Goal: Navigation & Orientation: Find specific page/section

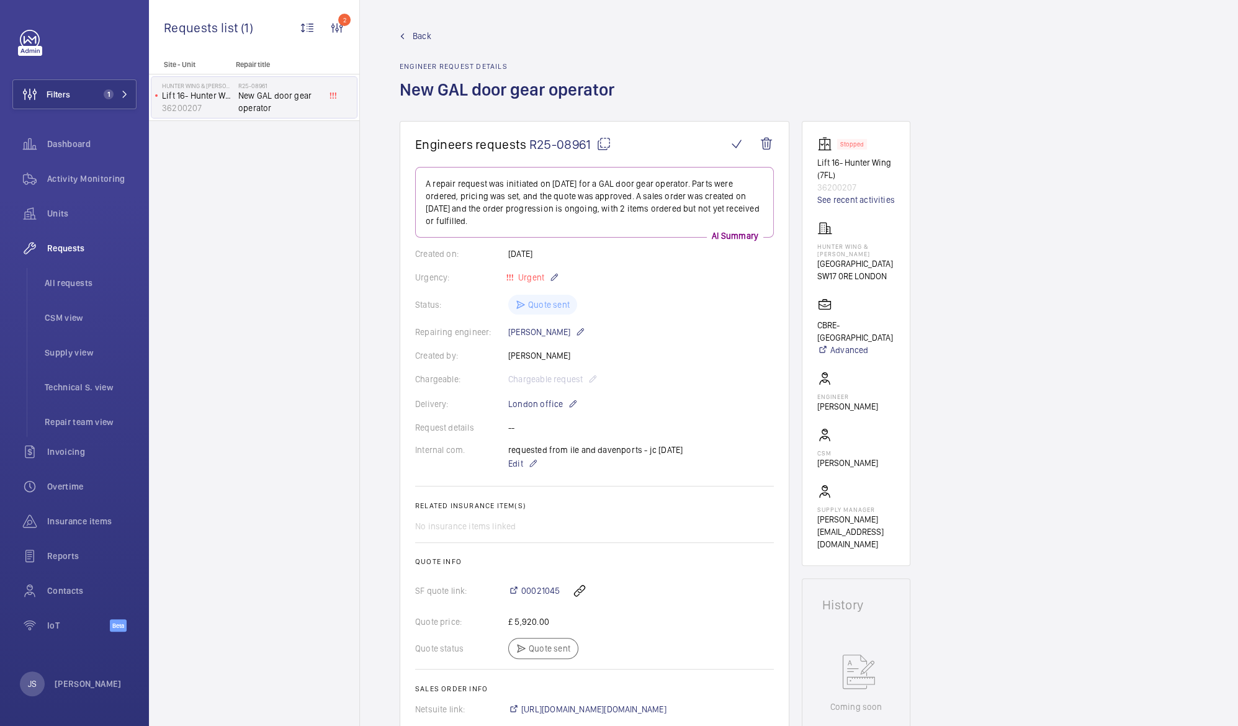
click at [359, 344] on div "Site - Unit Repair title Hunter Wing & Jenner Wing Lift 16- Hunter Wing (7FL) 3…" at bounding box center [254, 393] width 210 height 666
click at [61, 151] on div "Dashboard" at bounding box center [74, 144] width 124 height 30
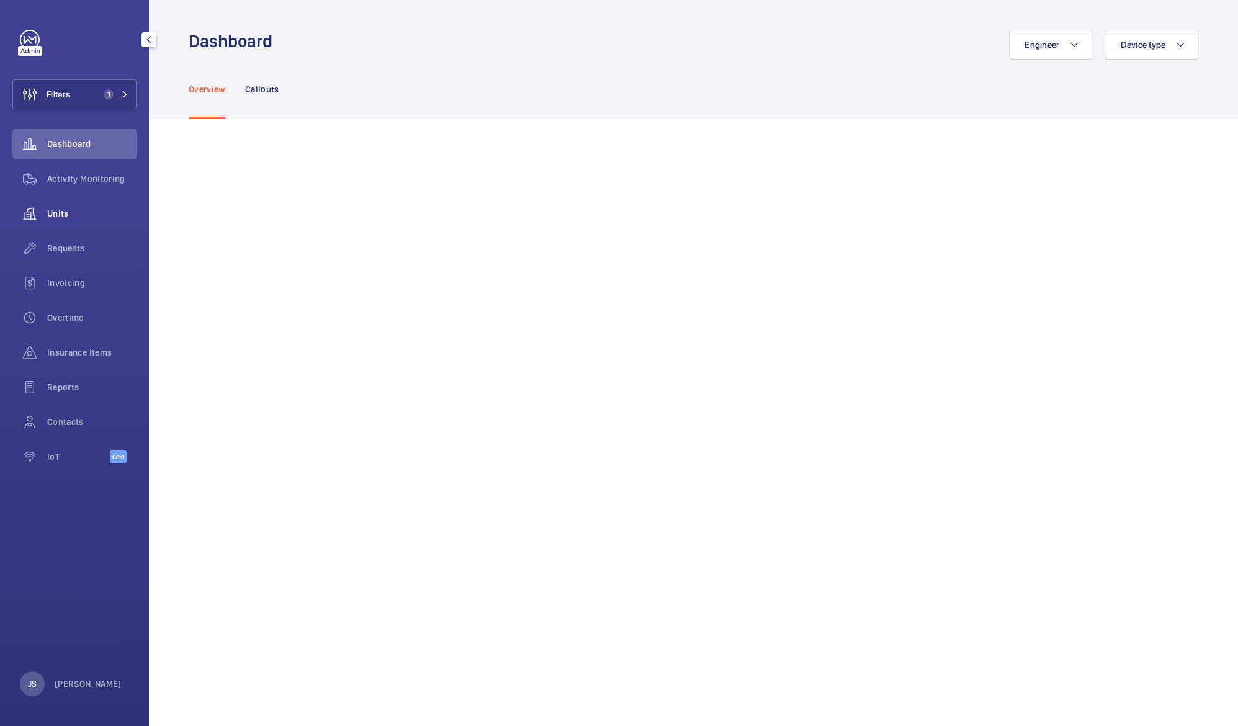
click at [61, 218] on span "Units" at bounding box center [91, 213] width 89 height 12
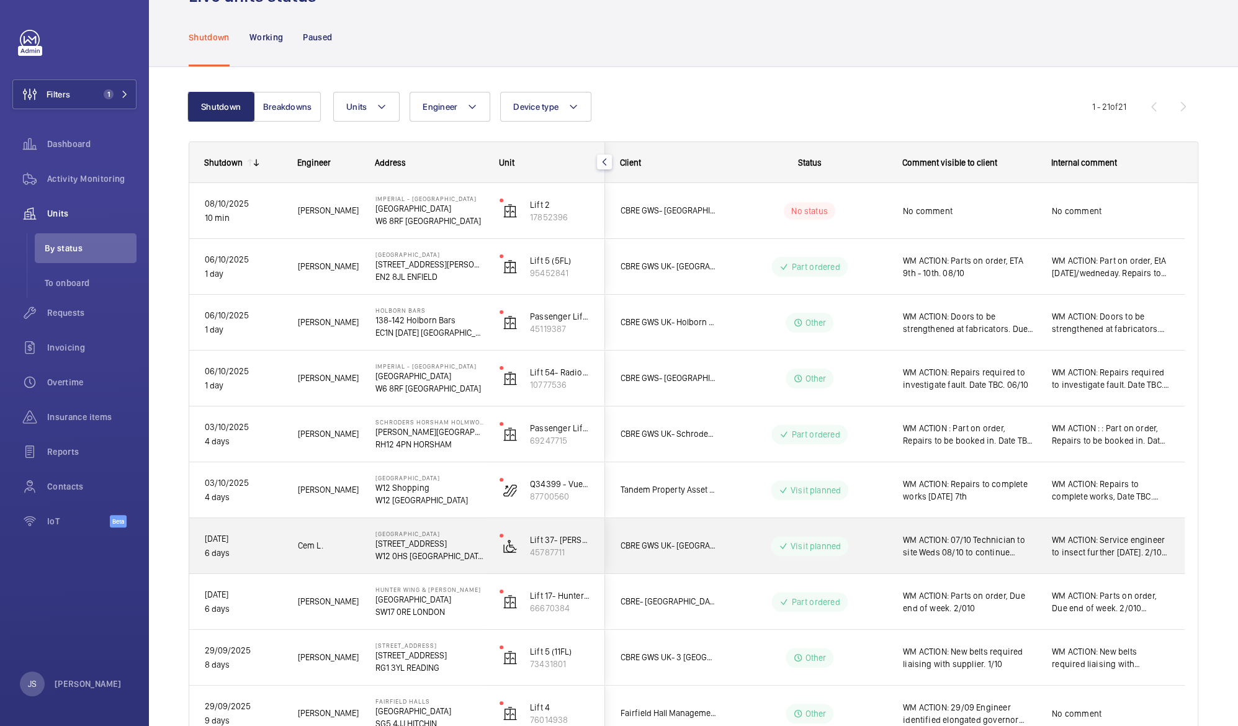
scroll to position [57, 0]
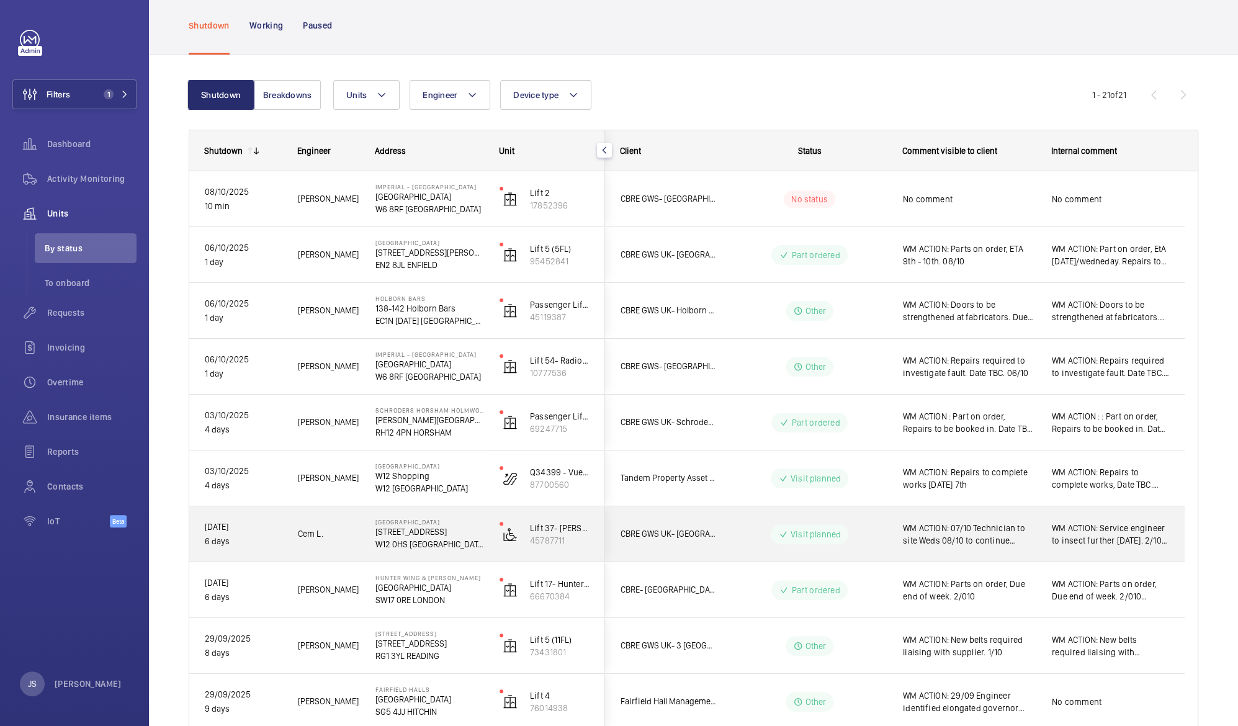
click at [936, 602] on div "WM ACTION: Parts on order, Due end of week. 2/010" at bounding box center [969, 590] width 133 height 29
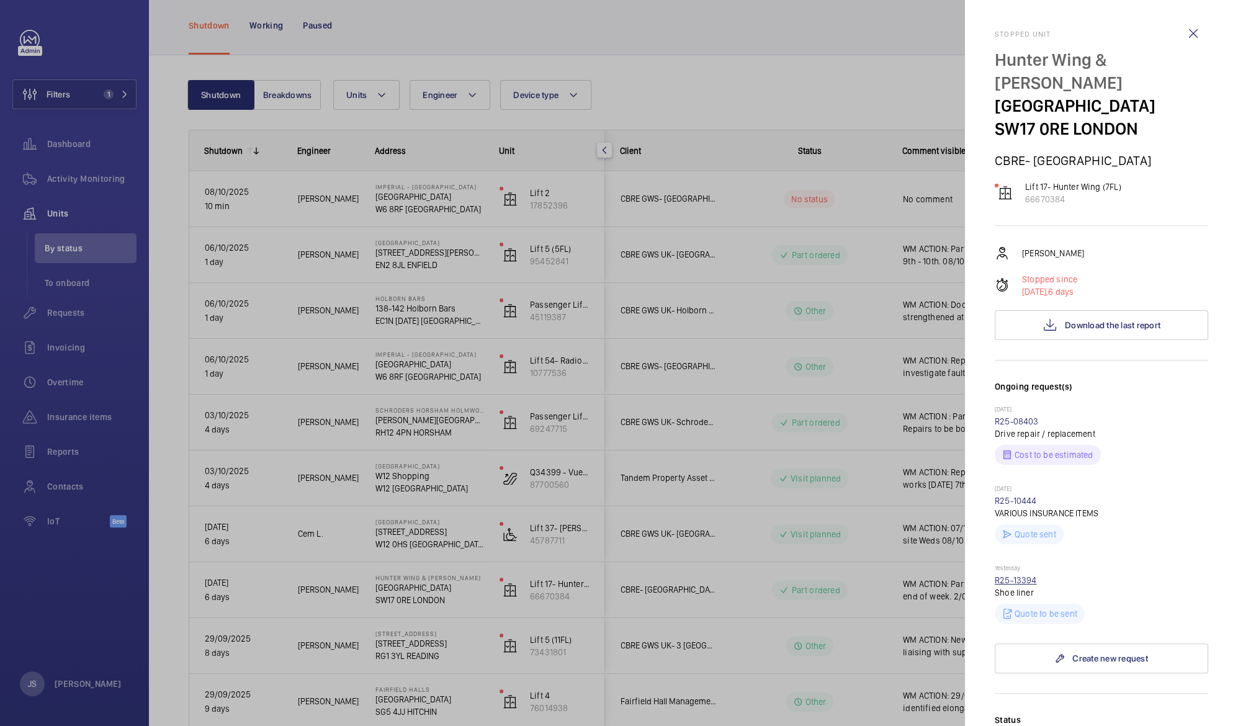
click at [1008, 581] on link "R25-13394" at bounding box center [1016, 580] width 42 height 10
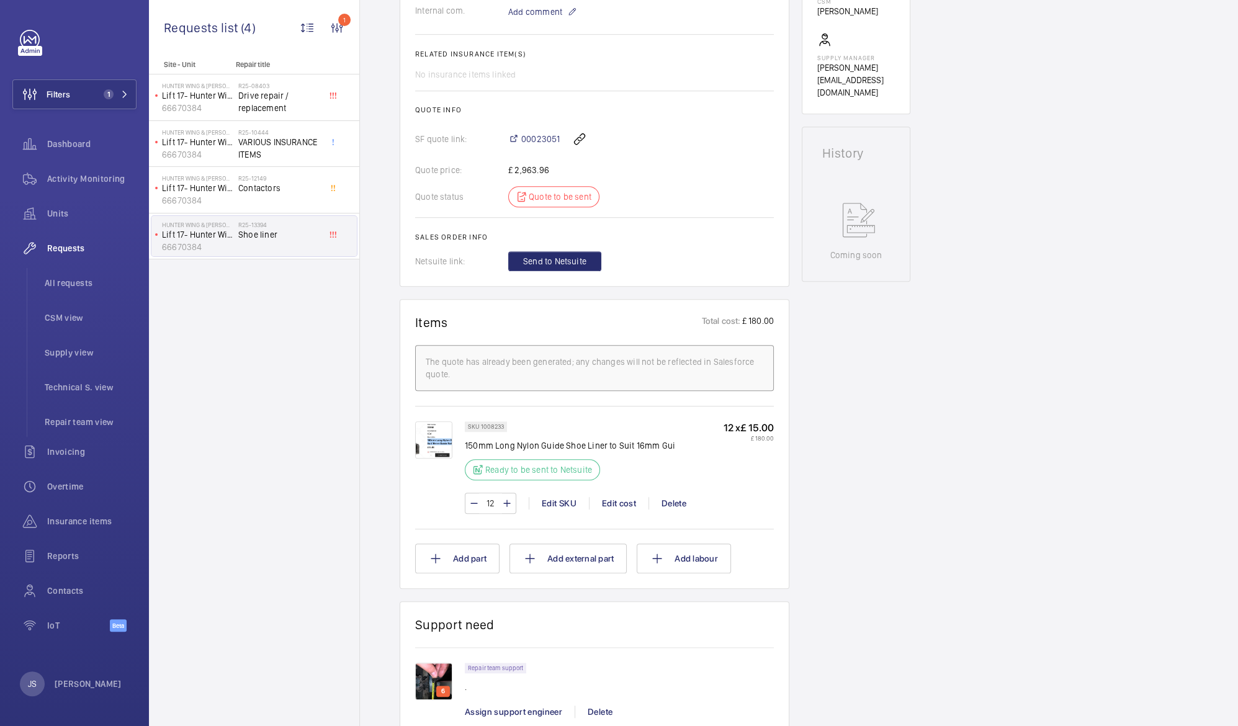
scroll to position [447, 0]
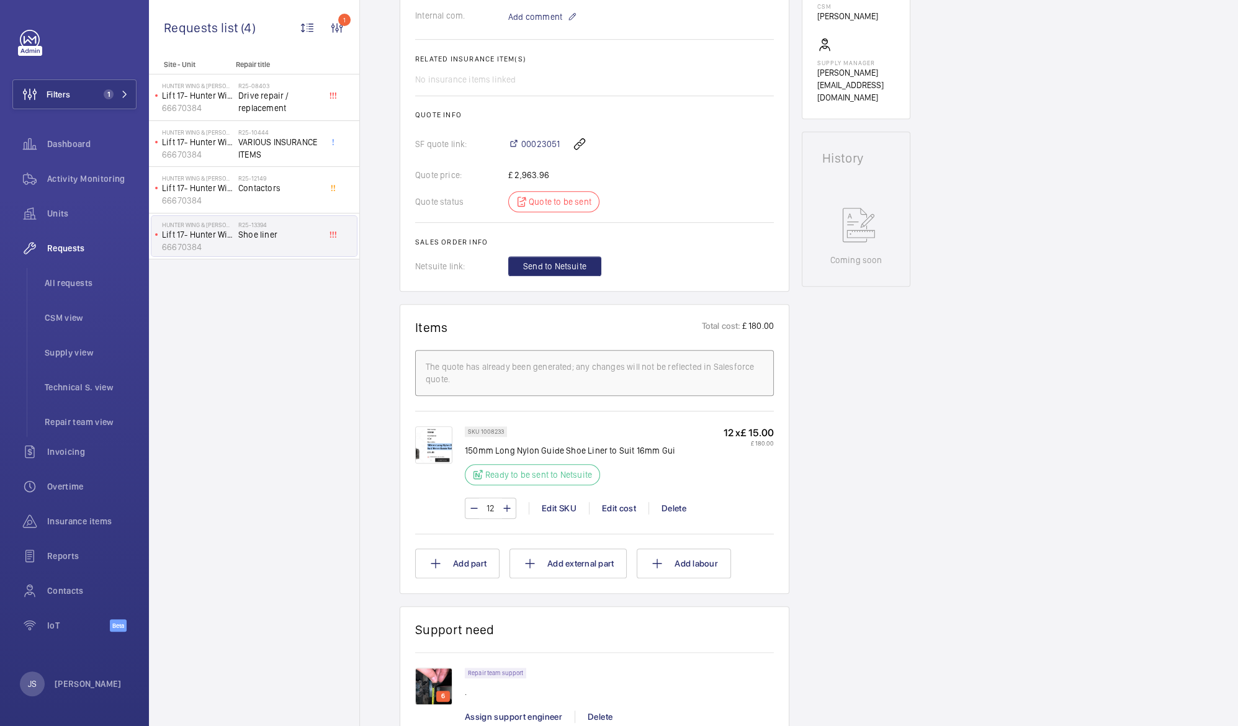
click at [494, 477] on p "Ready to be sent to Netsuite" at bounding box center [538, 474] width 107 height 12
click at [437, 443] on img at bounding box center [433, 444] width 37 height 37
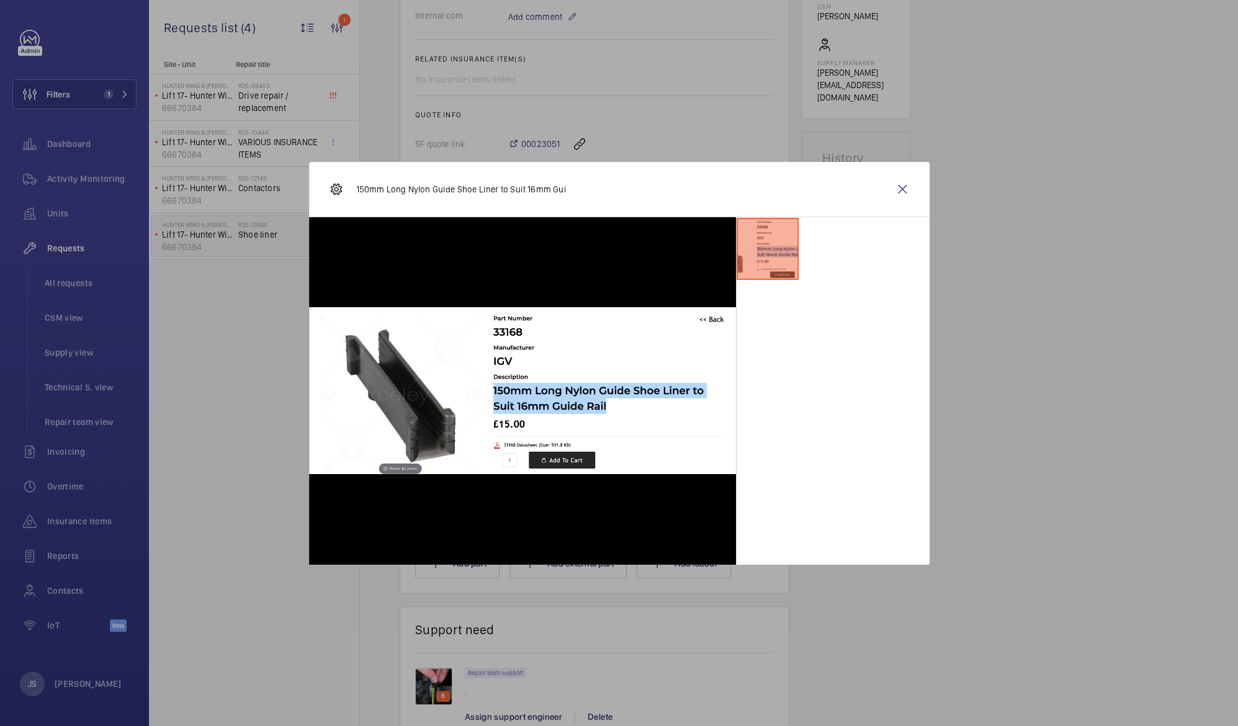
click at [268, 441] on div at bounding box center [619, 363] width 1238 height 726
